Goal: Task Accomplishment & Management: Manage account settings

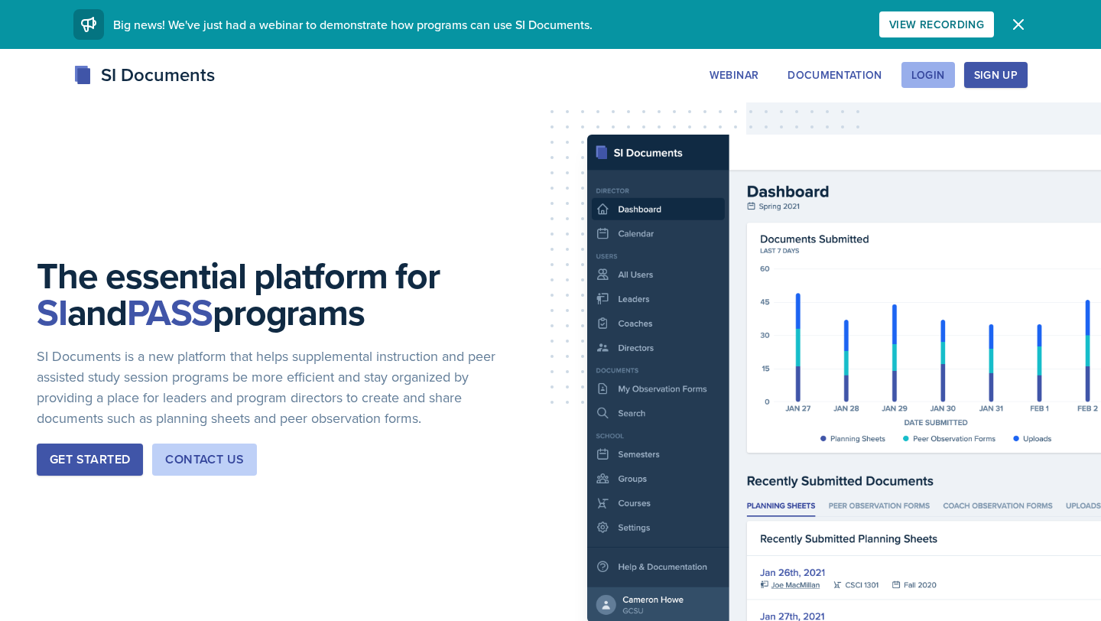
click at [923, 75] on div "Login" at bounding box center [928, 75] width 34 height 12
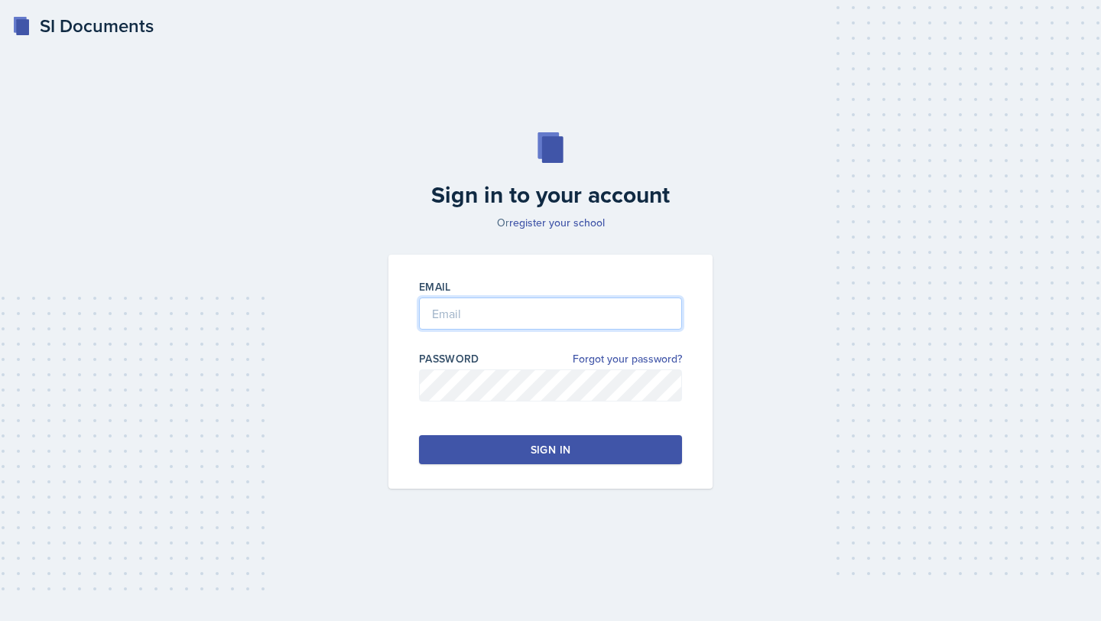
click at [505, 320] on input "email" at bounding box center [550, 313] width 263 height 32
type input "[EMAIL_ADDRESS][DOMAIN_NAME]"
click at [601, 353] on link "Forgot your password?" at bounding box center [626, 359] width 109 height 16
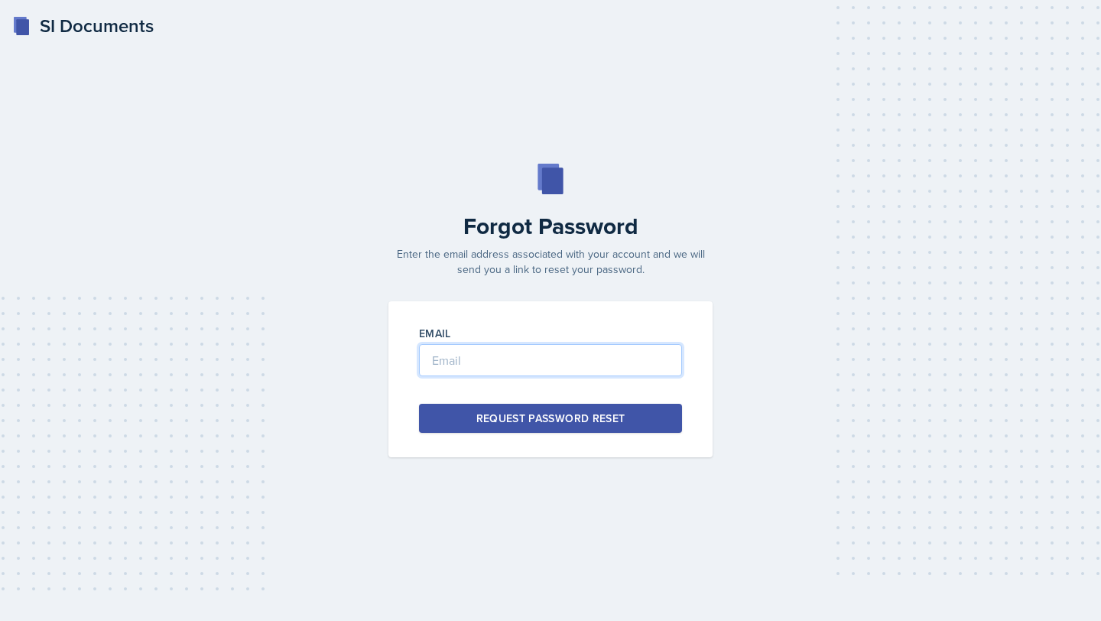
click at [601, 353] on input "email" at bounding box center [550, 360] width 263 height 32
type input "[EMAIL_ADDRESS][DOMAIN_NAME]"
click at [607, 423] on div "Request Password Reset" at bounding box center [550, 417] width 149 height 15
click at [549, 425] on div "Request Password Reset" at bounding box center [550, 417] width 149 height 15
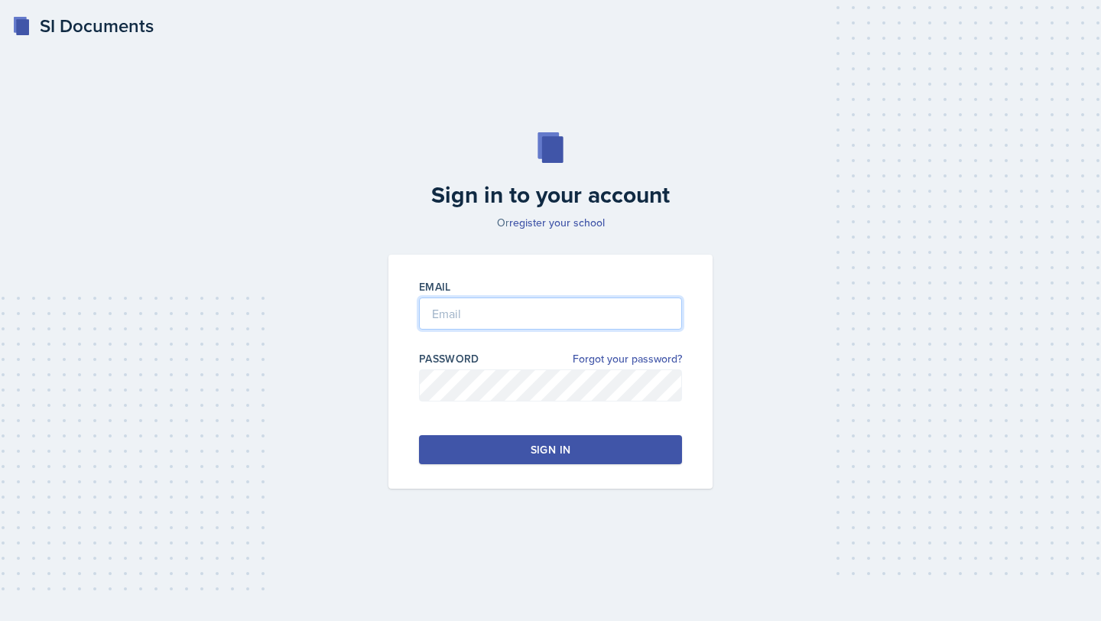
click at [439, 315] on input "email" at bounding box center [550, 313] width 263 height 32
type input "[EMAIL_ADDRESS][DOMAIN_NAME]"
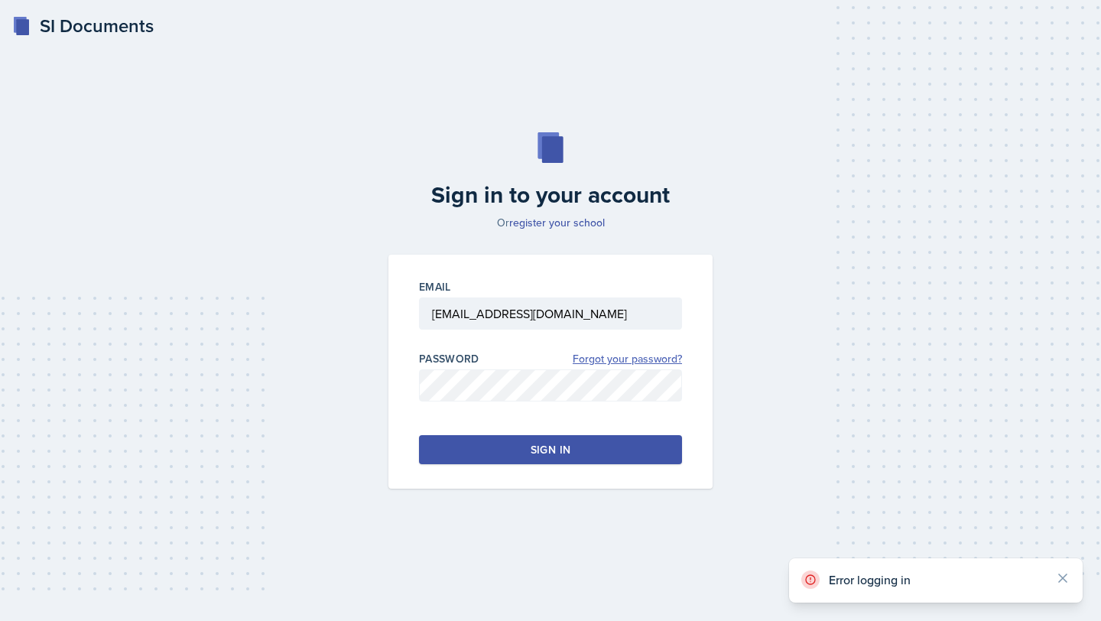
click at [644, 361] on link "Forgot your password?" at bounding box center [626, 359] width 109 height 16
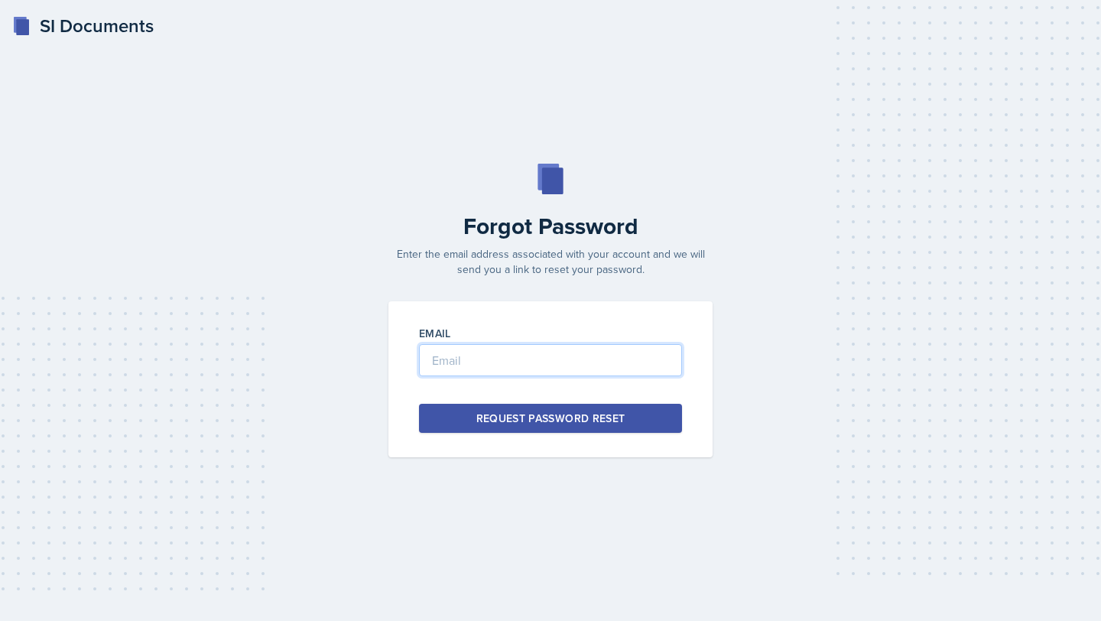
click at [585, 367] on input "email" at bounding box center [550, 360] width 263 height 32
type input "[EMAIL_ADDRESS][DOMAIN_NAME]"
click at [553, 415] on div "Request Password Reset" at bounding box center [550, 417] width 149 height 15
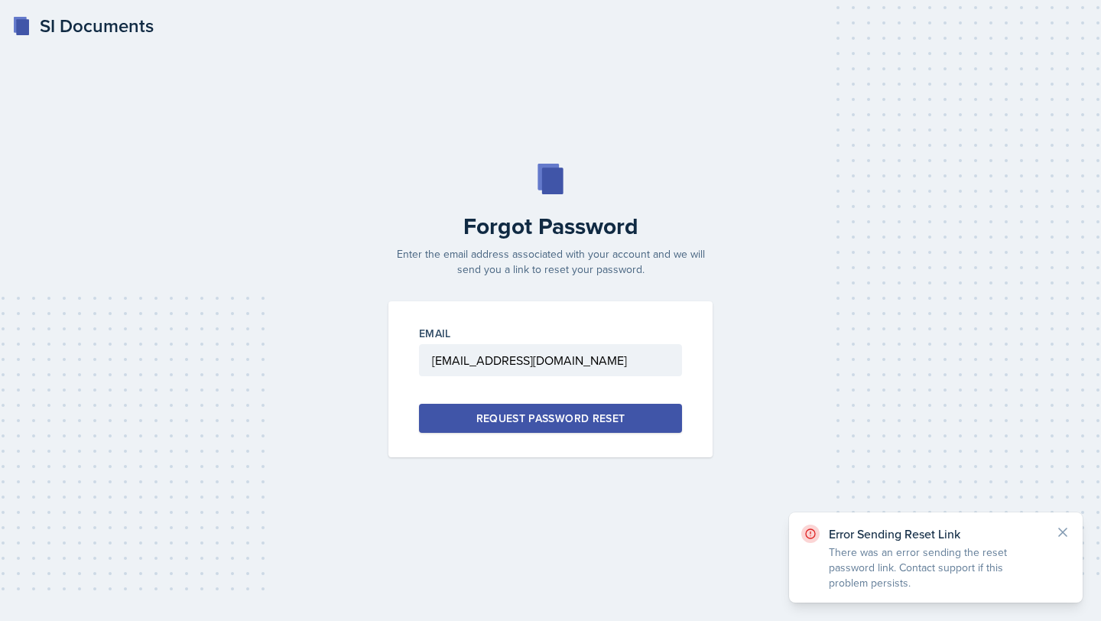
click at [554, 416] on div "Request Password Reset" at bounding box center [550, 417] width 149 height 15
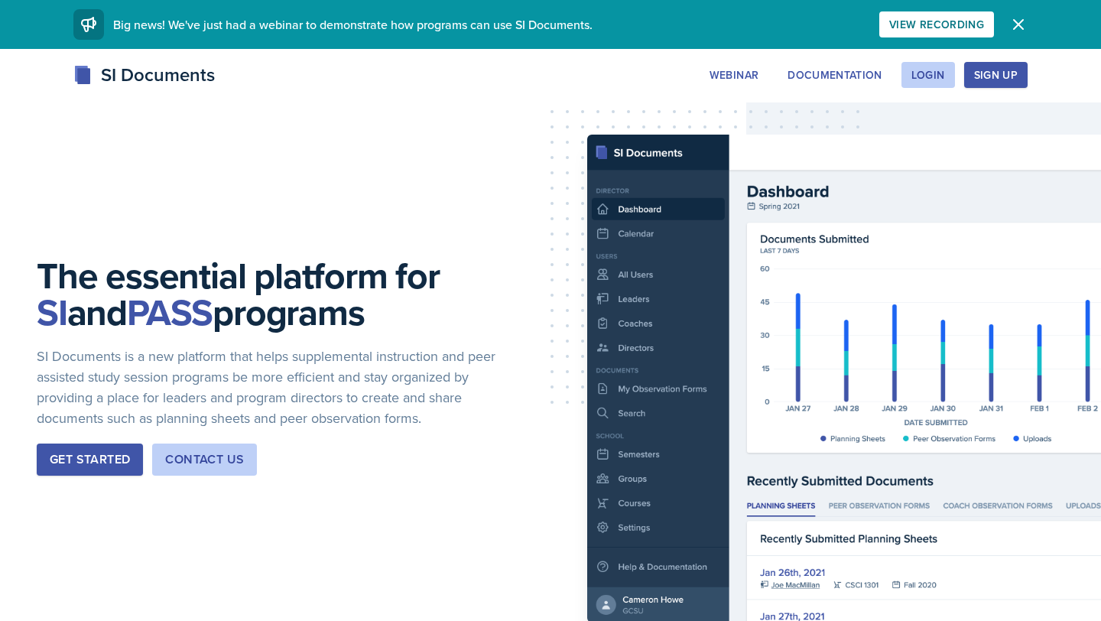
click at [1000, 71] on div "Sign Up" at bounding box center [996, 75] width 44 height 12
click at [939, 79] on div "Login" at bounding box center [928, 75] width 34 height 12
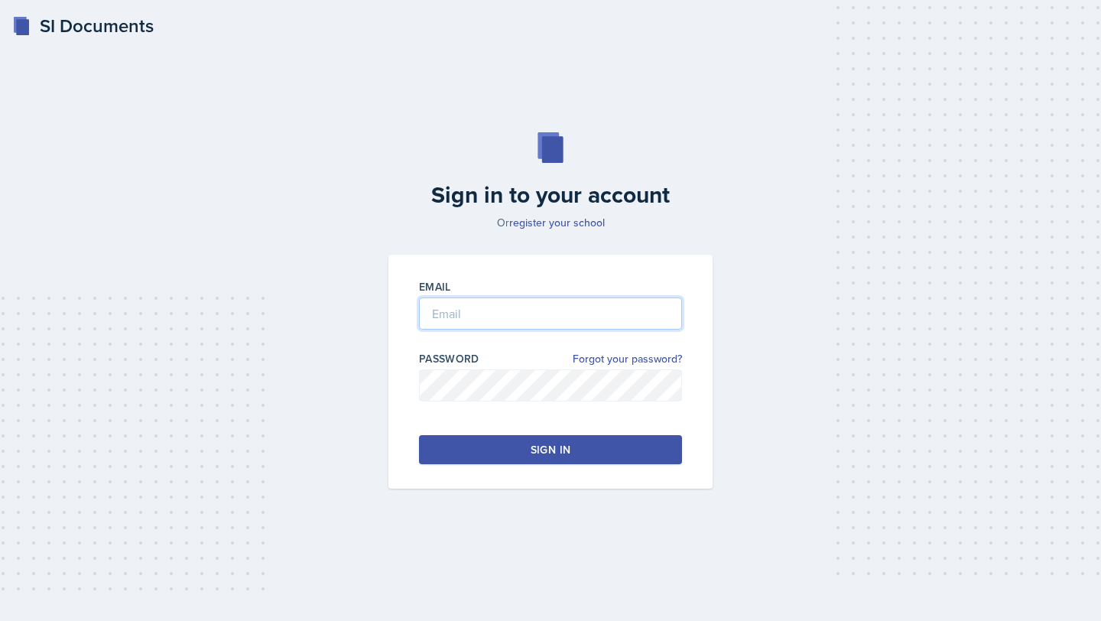
click at [586, 301] on input "email" at bounding box center [550, 313] width 263 height 32
type input "[EMAIL_ADDRESS][DOMAIN_NAME]"
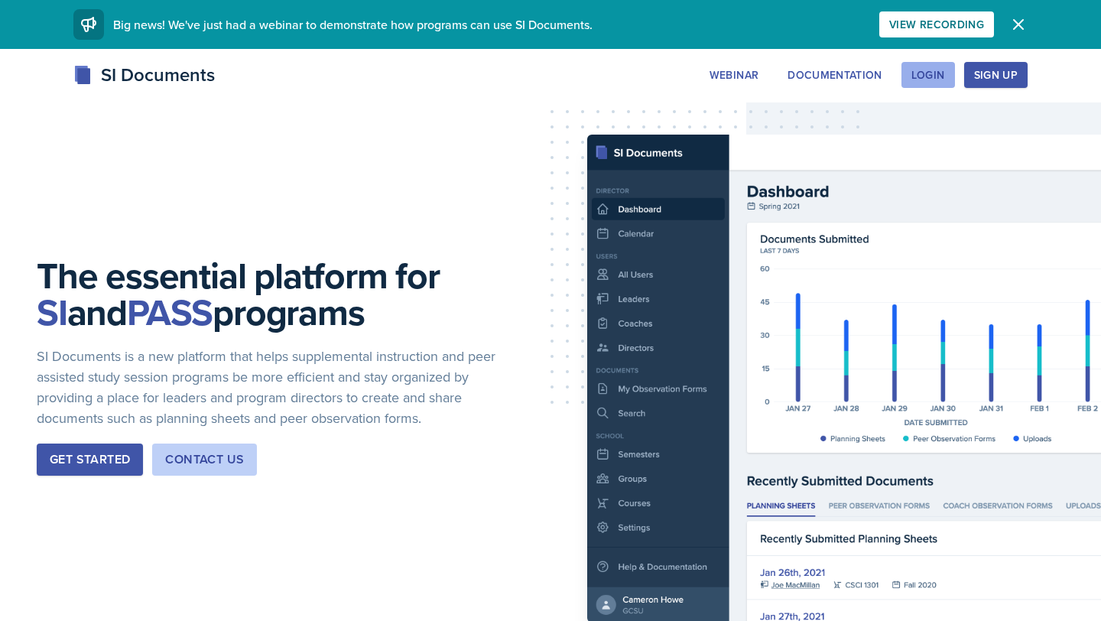
click at [935, 81] on div "Login" at bounding box center [928, 75] width 34 height 12
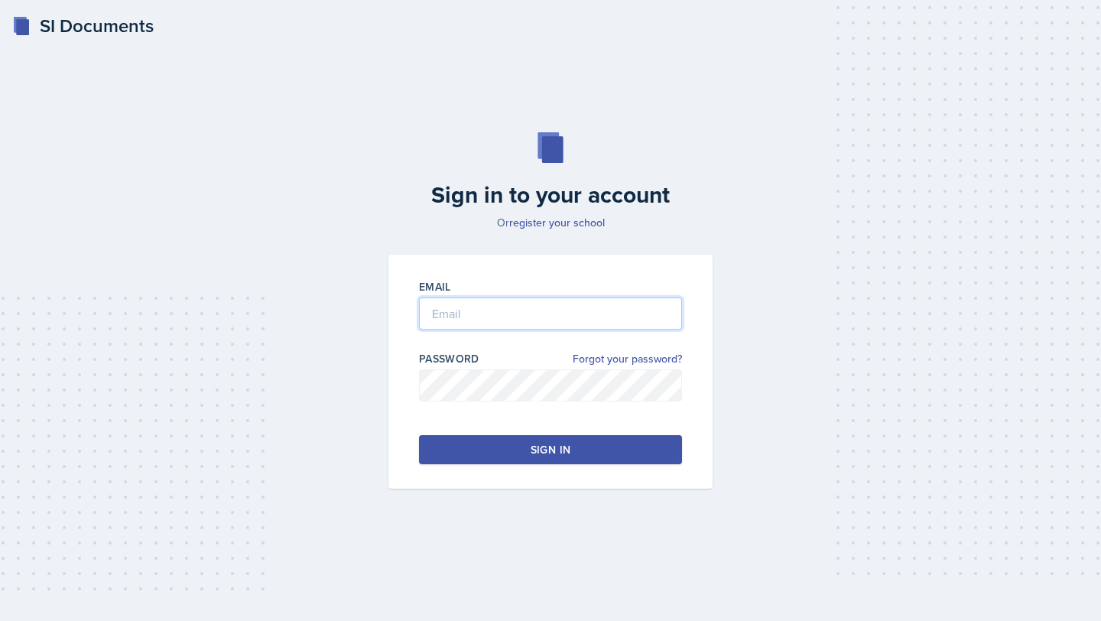
click at [522, 300] on input "email" at bounding box center [550, 313] width 263 height 32
